Goal: Transaction & Acquisition: Subscribe to service/newsletter

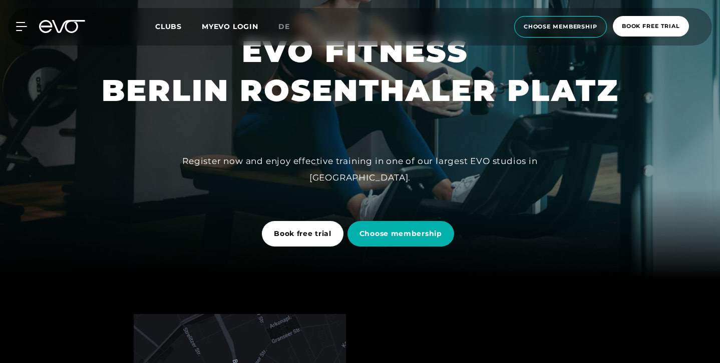
scroll to position [85, 0]
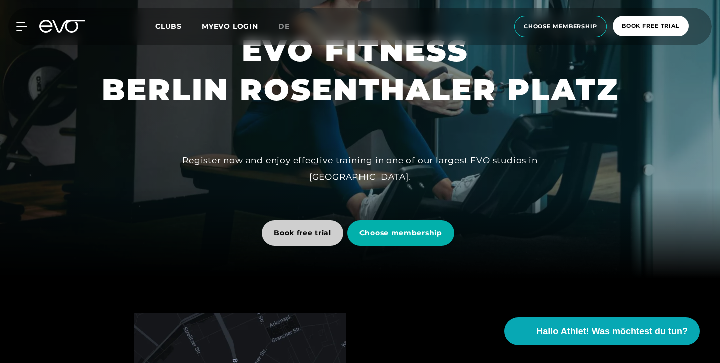
click at [291, 229] on span "Book free trial" at bounding box center [303, 233] width 58 height 11
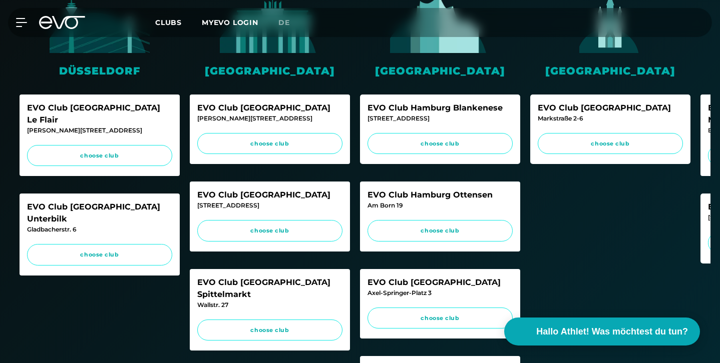
scroll to position [286, 0]
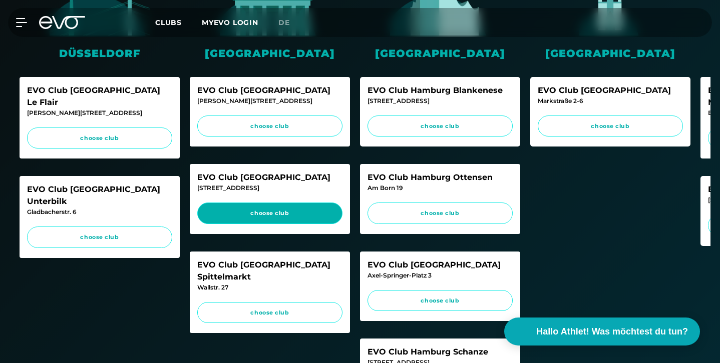
click at [258, 214] on span "choose club" at bounding box center [270, 213] width 126 height 9
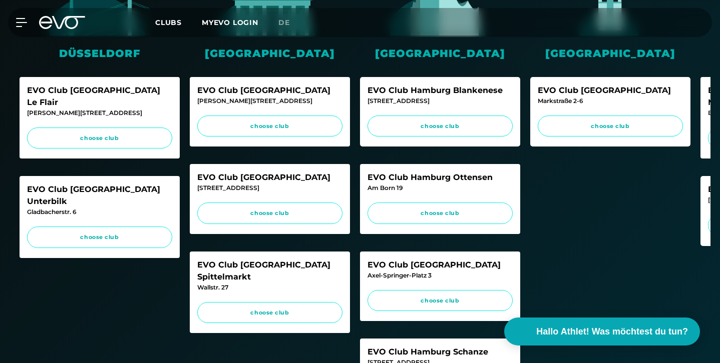
scroll to position [0, 0]
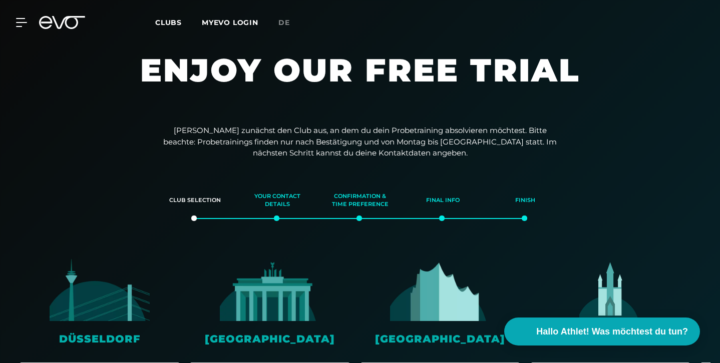
click at [58, 22] on icon at bounding box center [62, 22] width 46 height 13
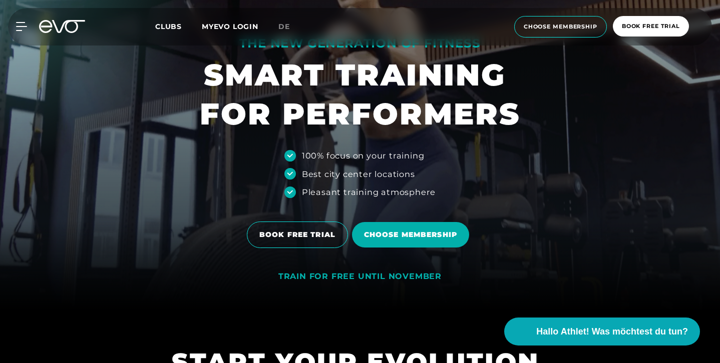
scroll to position [53, 0]
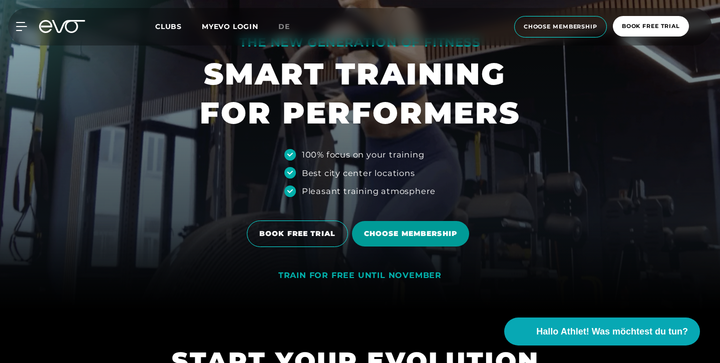
click at [400, 232] on span "Choose membership" at bounding box center [410, 234] width 93 height 11
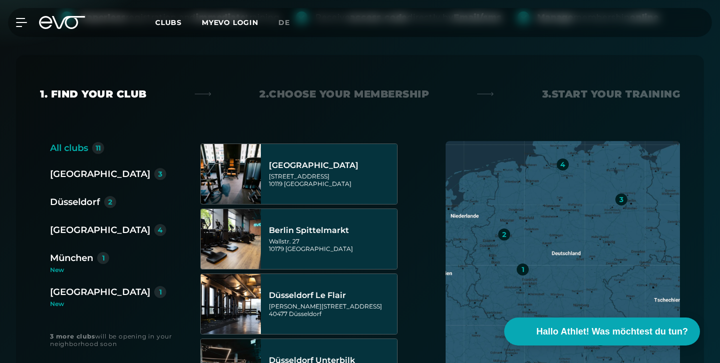
scroll to position [59, 0]
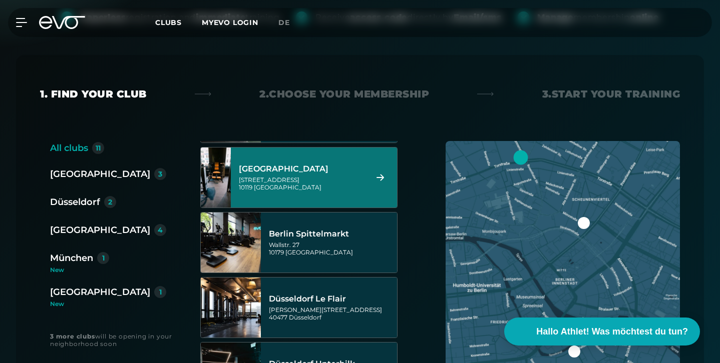
click at [347, 189] on div "[STREET_ADDRESS]" at bounding box center [301, 183] width 125 height 15
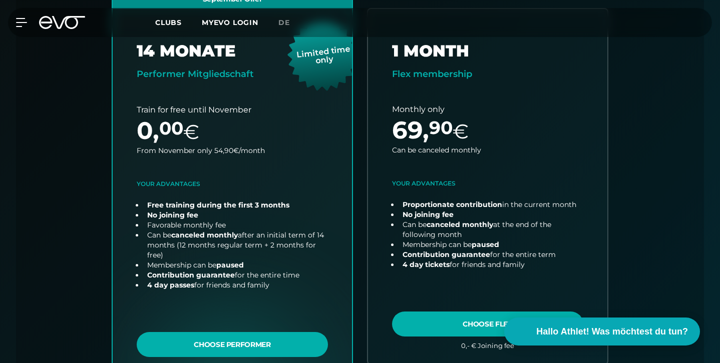
scroll to position [307, 0]
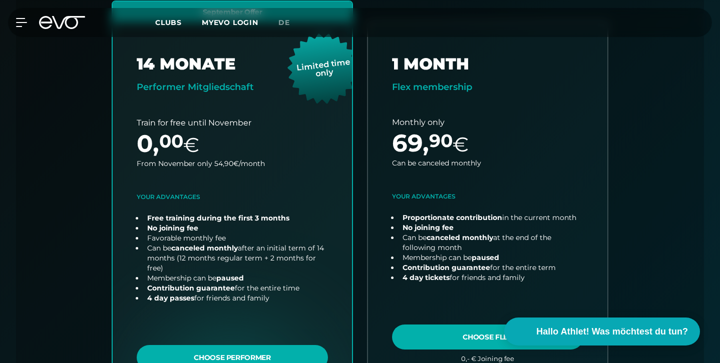
click at [671, 87] on div "All clubs 11 [GEOGRAPHIC_DATA] 3 [GEOGRAPHIC_DATA] 2 [GEOGRAPHIC_DATA] 4 [GEOGR…" at bounding box center [360, 212] width 640 height 422
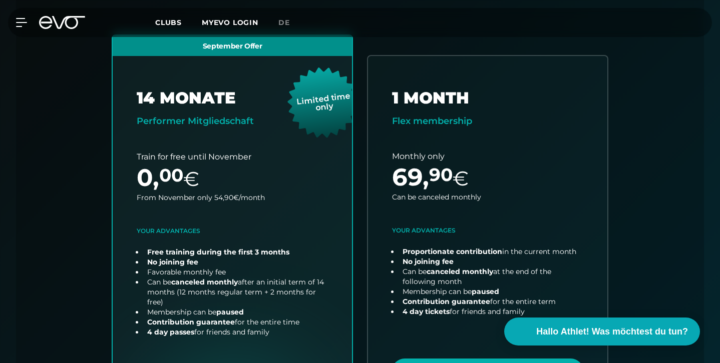
scroll to position [539, 0]
